Goal: Task Accomplishment & Management: Manage account settings

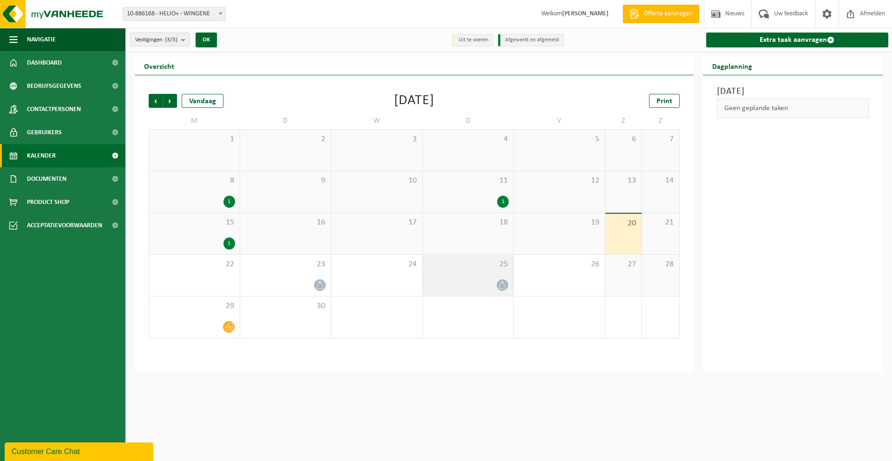
click at [502, 287] on icon at bounding box center [502, 285] width 8 height 8
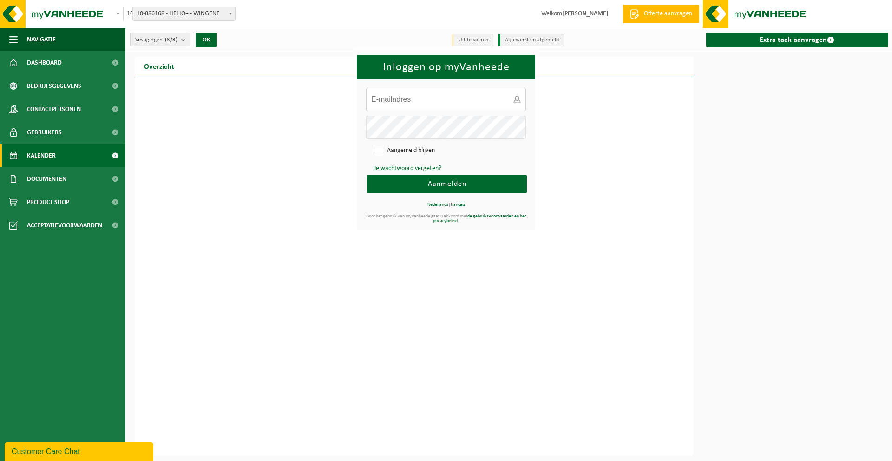
click at [434, 104] on input "E-mailadres:" at bounding box center [446, 99] width 160 height 23
type input "[EMAIL_ADDRESS][DOMAIN_NAME]"
click at [472, 175] on button "Aanmelden" at bounding box center [447, 184] width 160 height 19
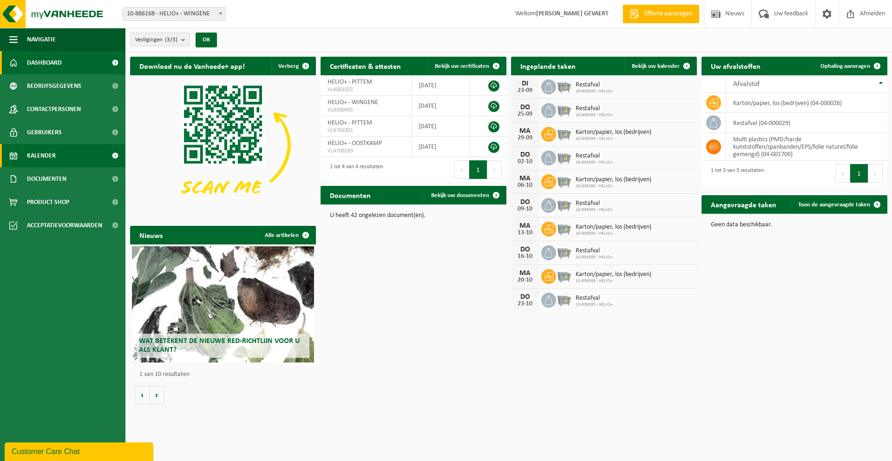
click at [52, 150] on span "Kalender" at bounding box center [41, 155] width 29 height 23
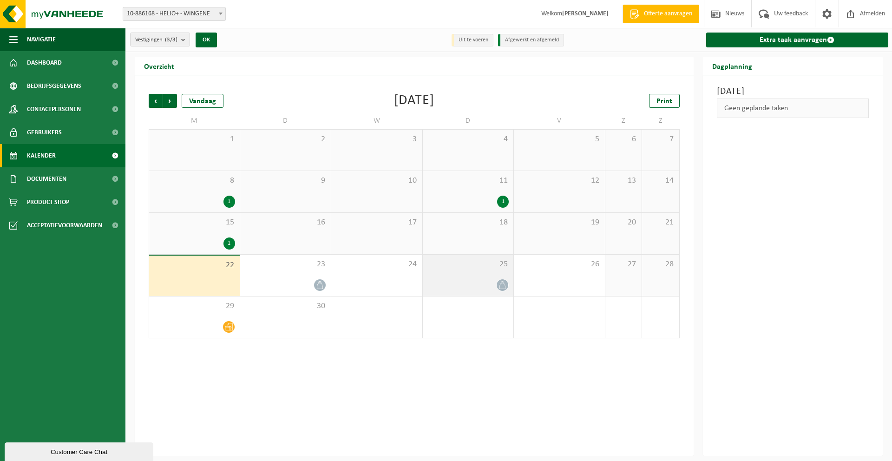
click at [500, 285] on icon at bounding box center [502, 285] width 8 height 8
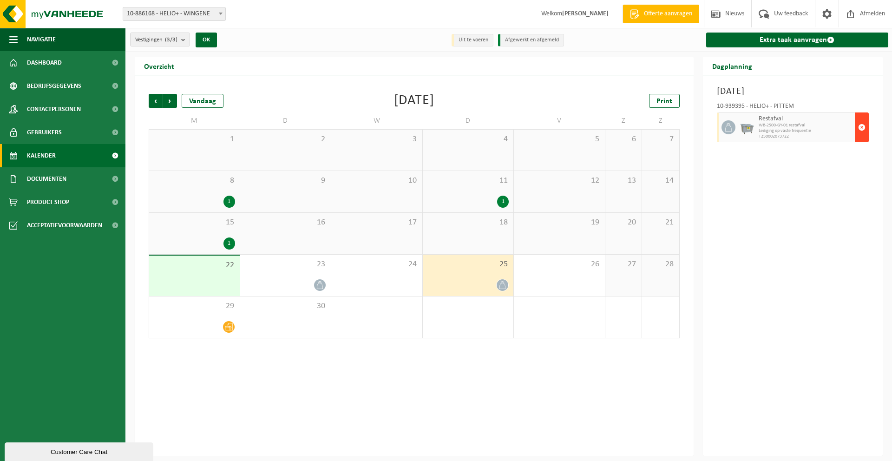
click at [861, 128] on span "button" at bounding box center [861, 127] width 7 height 19
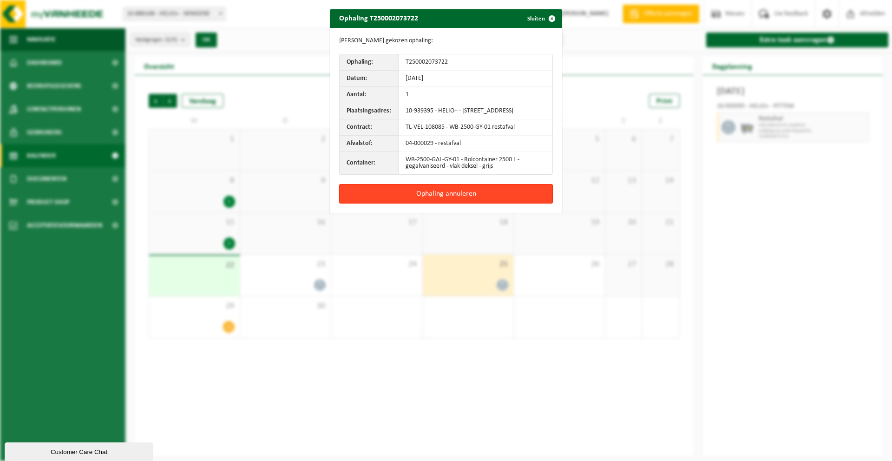
click at [485, 203] on button "Ophaling annuleren" at bounding box center [446, 194] width 214 height 20
